Goal: Task Accomplishment & Management: Use online tool/utility

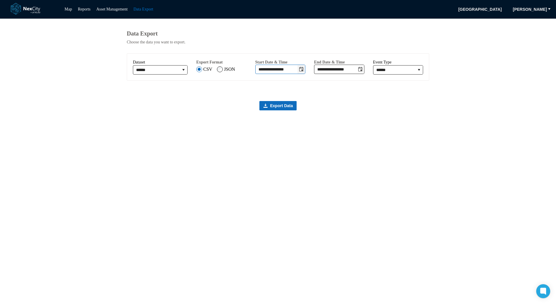
click at [304, 71] on icon "Toggle date-time selector" at bounding box center [301, 69] width 4 height 4
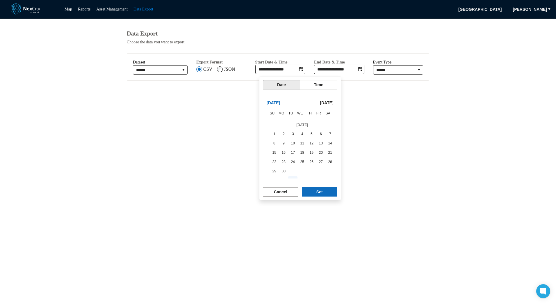
scroll to position [98092, 0]
click at [272, 136] on span "1" at bounding box center [274, 136] width 8 height 8
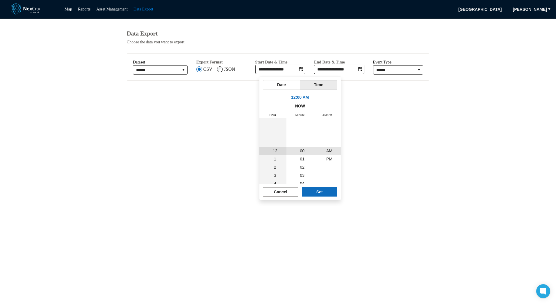
scroll to position [98106, 0]
click at [312, 191] on button "Set" at bounding box center [320, 191] width 36 height 9
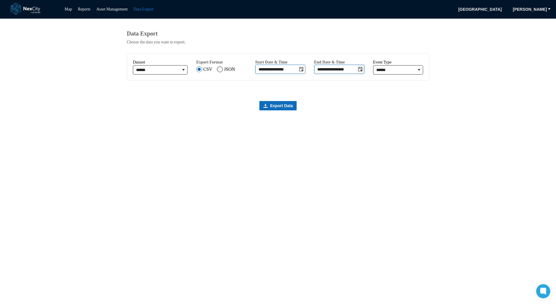
click at [361, 72] on icon "Toggle date-time selector" at bounding box center [360, 69] width 5 height 5
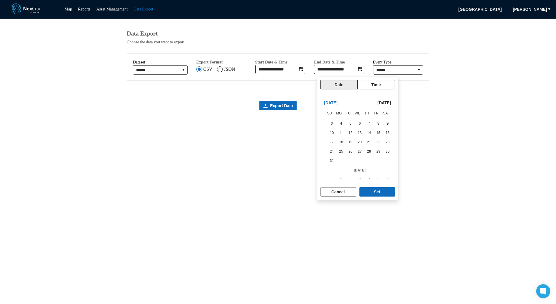
scroll to position [98274, 0]
click at [329, 133] on span "31" at bounding box center [332, 132] width 8 height 8
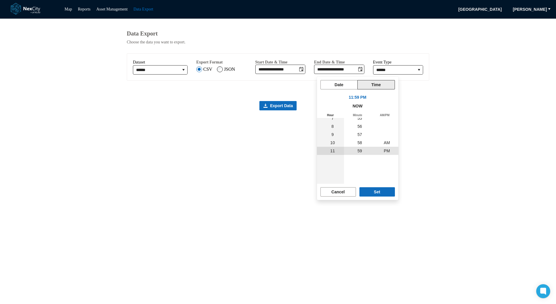
scroll to position [98236, 0]
click at [382, 189] on button "Set" at bounding box center [378, 191] width 36 height 9
type input "**********"
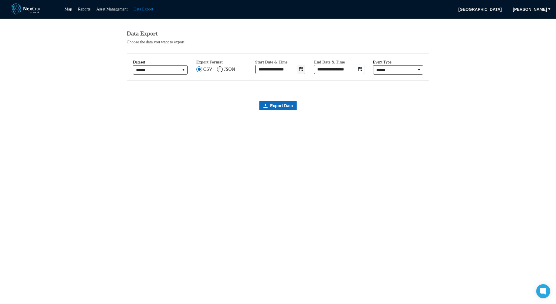
click at [304, 72] on icon "Toggle date-time selector" at bounding box center [301, 69] width 5 height 5
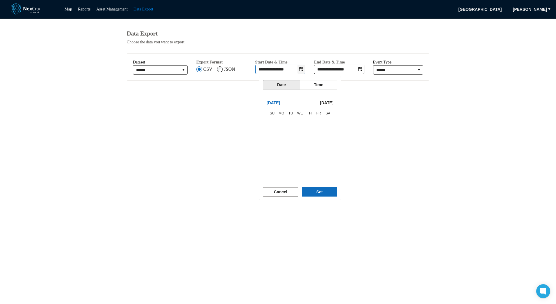
scroll to position [8, 0]
click at [273, 123] on span "1" at bounding box center [274, 122] width 8 height 8
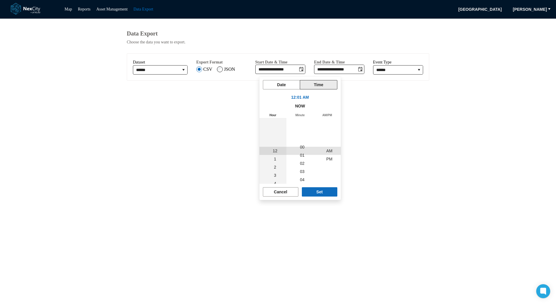
scroll to position [0, 0]
click at [316, 191] on button "Set" at bounding box center [320, 191] width 36 height 9
type input "**********"
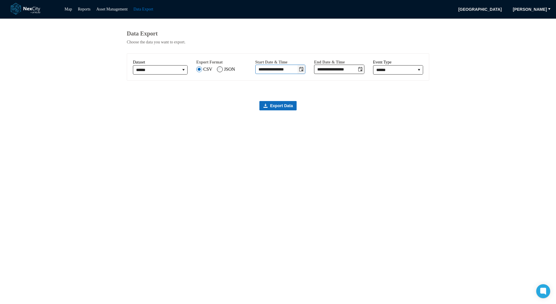
click at [304, 71] on icon "Toggle date-time selector" at bounding box center [301, 69] width 4 height 4
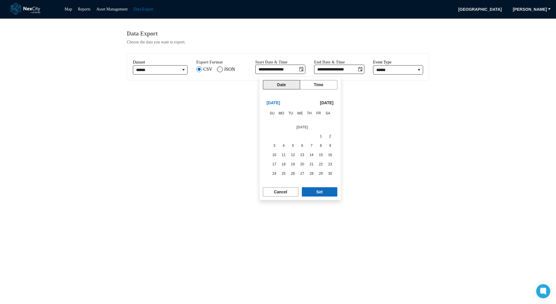
scroll to position [98251, 0]
click at [326, 146] on span "30" at bounding box center [330, 145] width 8 height 8
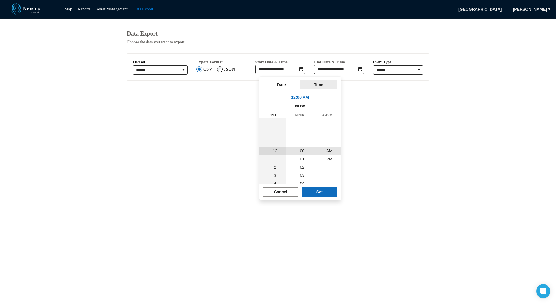
scroll to position [98236, 0]
click at [329, 194] on button "Set" at bounding box center [320, 191] width 36 height 9
type input "**********"
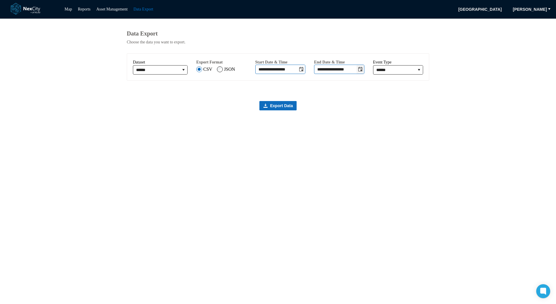
click at [360, 72] on icon "Toggle date-time selector" at bounding box center [360, 69] width 5 height 5
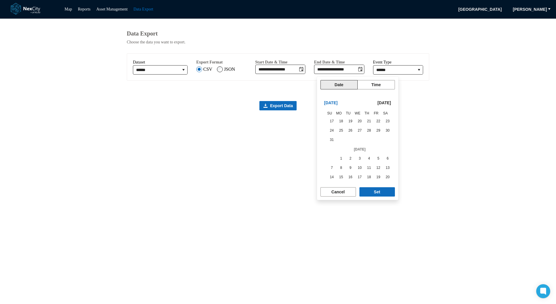
scroll to position [98295, 0]
click at [349, 168] on span "30" at bounding box center [351, 167] width 8 height 8
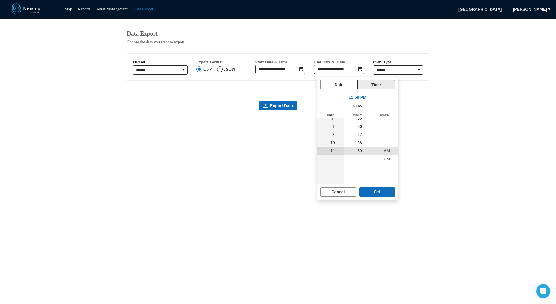
scroll to position [8, 0]
click at [373, 192] on button "Set" at bounding box center [378, 191] width 36 height 9
type input "**********"
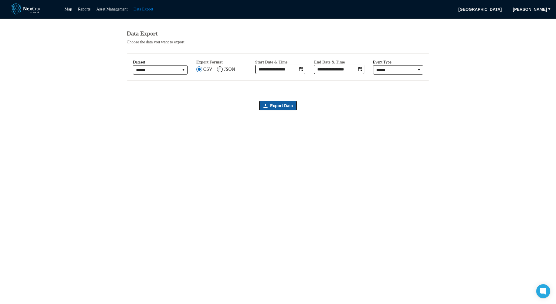
click at [283, 109] on span "Export Data" at bounding box center [281, 106] width 23 height 6
click at [304, 71] on icon "Toggle date-time selector" at bounding box center [301, 69] width 4 height 4
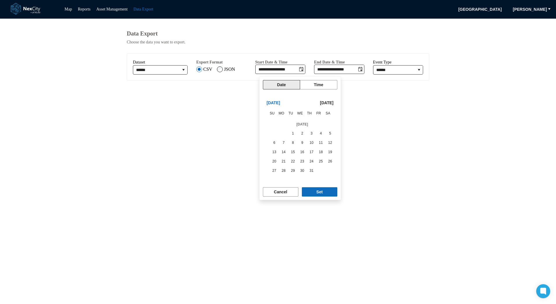
scroll to position [98091, 0]
click at [274, 137] on span "1" at bounding box center [274, 138] width 8 height 8
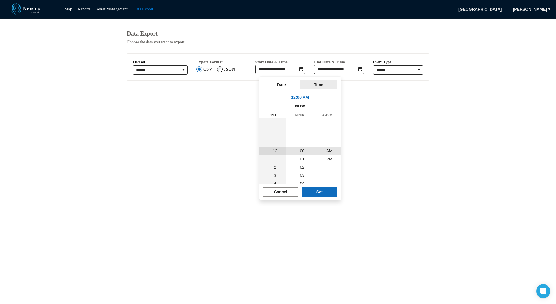
scroll to position [98106, 0]
click at [328, 190] on button "Set" at bounding box center [320, 191] width 36 height 9
type input "**********"
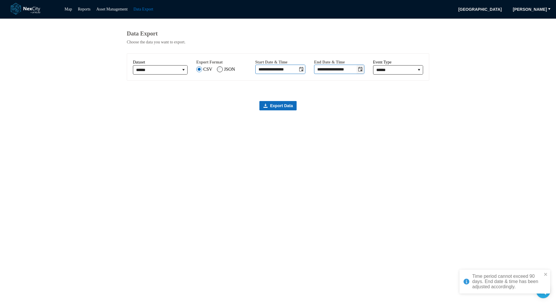
click at [362, 72] on icon "Toggle date-time selector" at bounding box center [360, 69] width 5 height 5
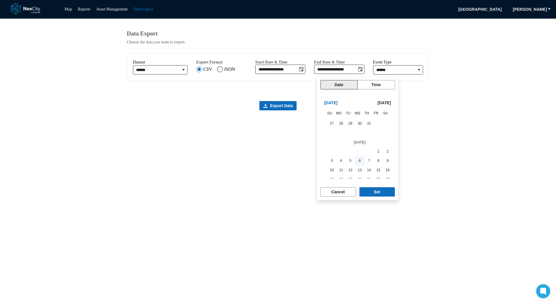
scroll to position [98178, 0]
click at [365, 152] on span "31" at bounding box center [369, 153] width 8 height 8
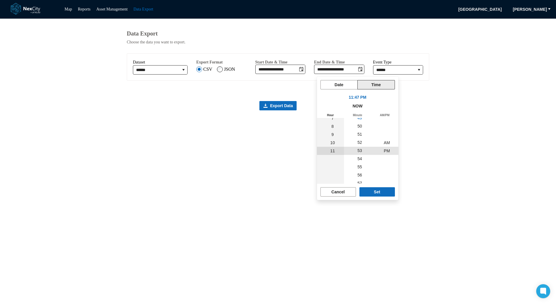
scroll to position [481, 0]
click at [384, 191] on button "Set" at bounding box center [378, 191] width 36 height 9
type input "**********"
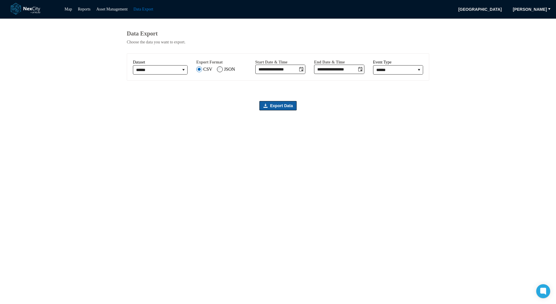
click at [274, 109] on span "Export Data" at bounding box center [281, 106] width 23 height 6
click at [73, 9] on ul "Map Reports Asset Management Data Export" at bounding box center [109, 9] width 95 height 7
click at [70, 9] on link "Map" at bounding box center [69, 9] width 8 height 4
